Goal: Find specific page/section: Find specific page/section

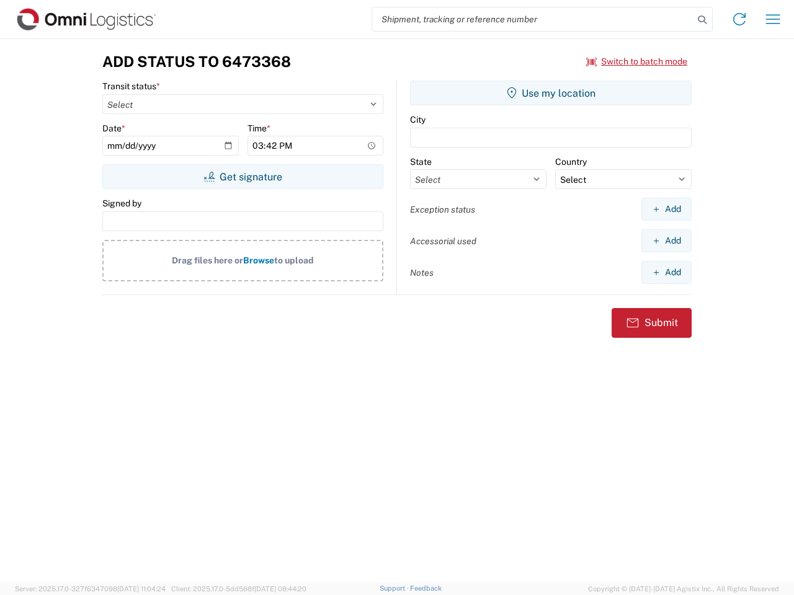
click at [533, 19] on input "search" at bounding box center [532, 19] width 321 height 24
click at [702, 20] on icon at bounding box center [701, 19] width 17 height 17
click at [739, 19] on icon at bounding box center [739, 19] width 20 height 20
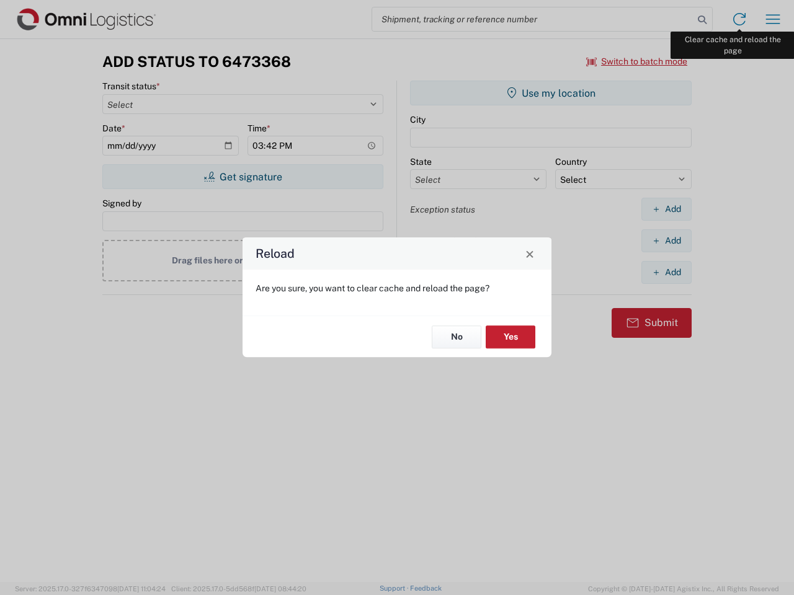
click at [772, 19] on div "Reload Are you sure, you want to clear cache and reload the page? No Yes" at bounding box center [397, 297] width 794 height 595
click at [637, 61] on div "Reload Are you sure, you want to clear cache and reload the page? No Yes" at bounding box center [397, 297] width 794 height 595
click at [242, 177] on div "Reload Are you sure, you want to clear cache and reload the page? No Yes" at bounding box center [397, 297] width 794 height 595
click at [551, 93] on div "Reload Are you sure, you want to clear cache and reload the page? No Yes" at bounding box center [397, 297] width 794 height 595
click at [666, 209] on div "Reload Are you sure, you want to clear cache and reload the page? No Yes" at bounding box center [397, 297] width 794 height 595
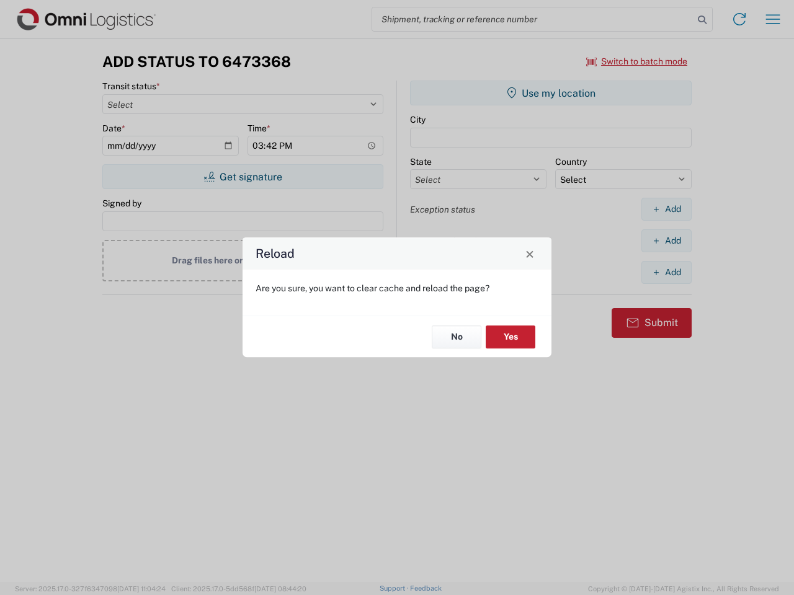
click at [666, 241] on div "Reload Are you sure, you want to clear cache and reload the page? No Yes" at bounding box center [397, 297] width 794 height 595
click at [666, 272] on div "Reload Are you sure, you want to clear cache and reload the page? No Yes" at bounding box center [397, 297] width 794 height 595
